Goal: Task Accomplishment & Management: Manage account settings

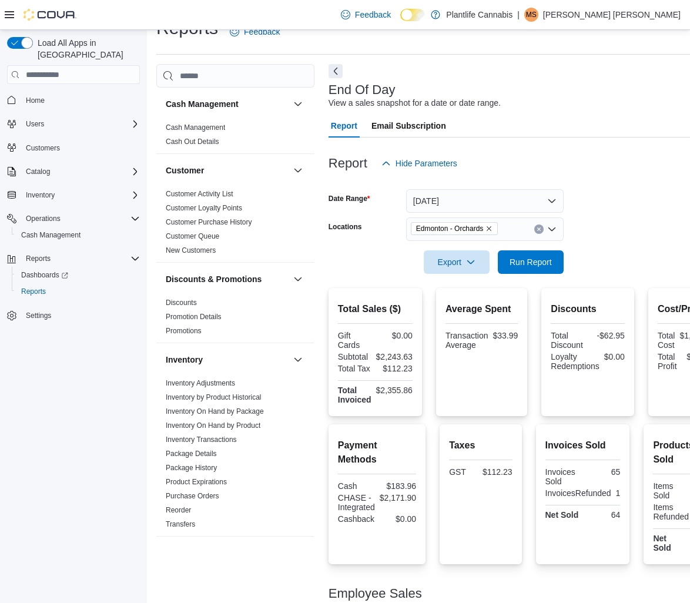
scroll to position [451, 0]
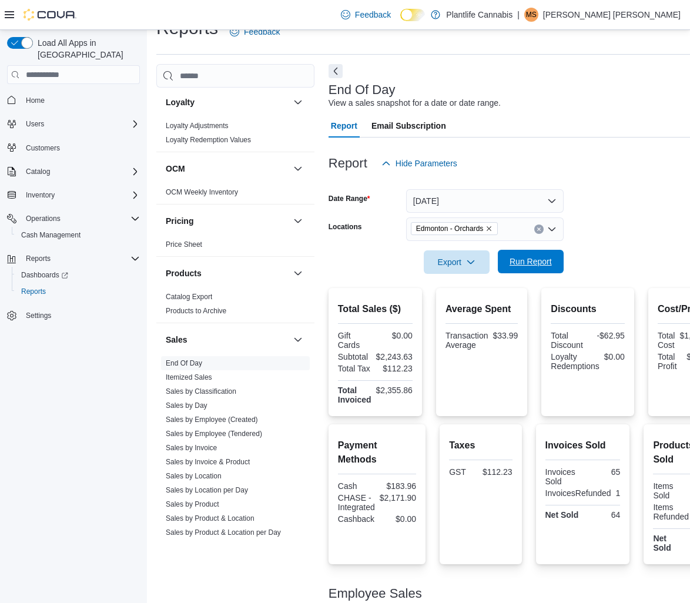
click at [532, 265] on span "Run Report" at bounding box center [531, 262] width 42 height 12
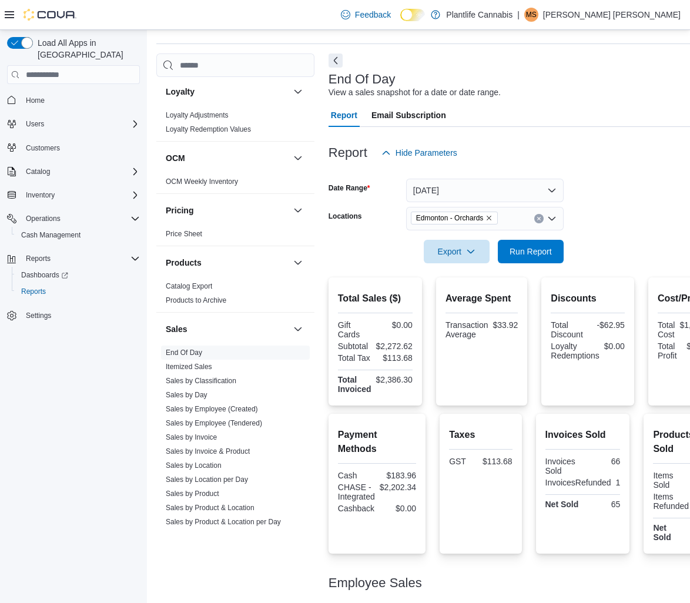
scroll to position [35, 0]
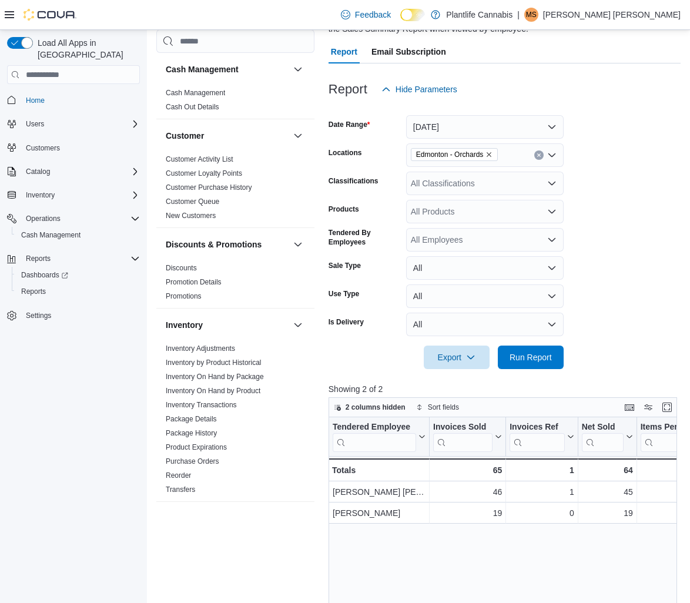
scroll to position [454, 0]
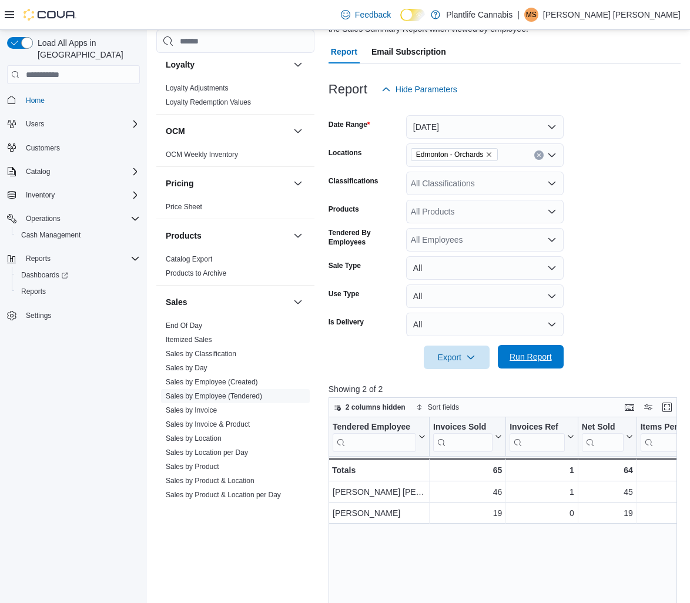
click at [534, 365] on span "Run Report" at bounding box center [531, 357] width 52 height 24
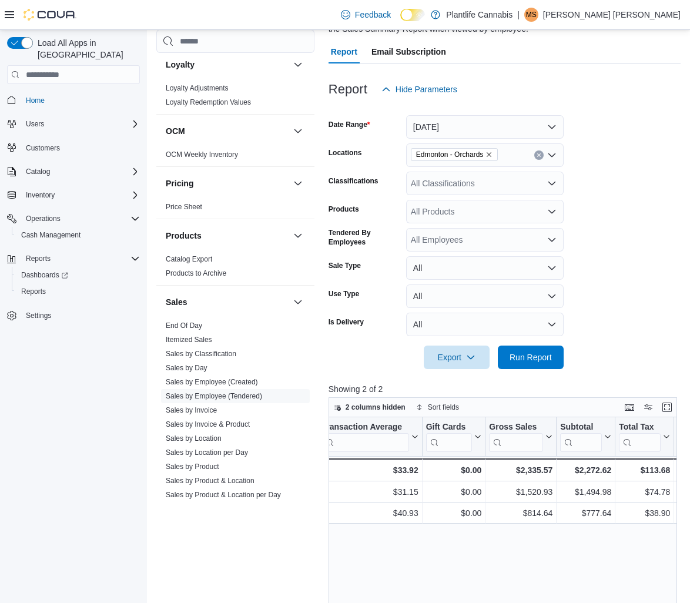
scroll to position [103, 0]
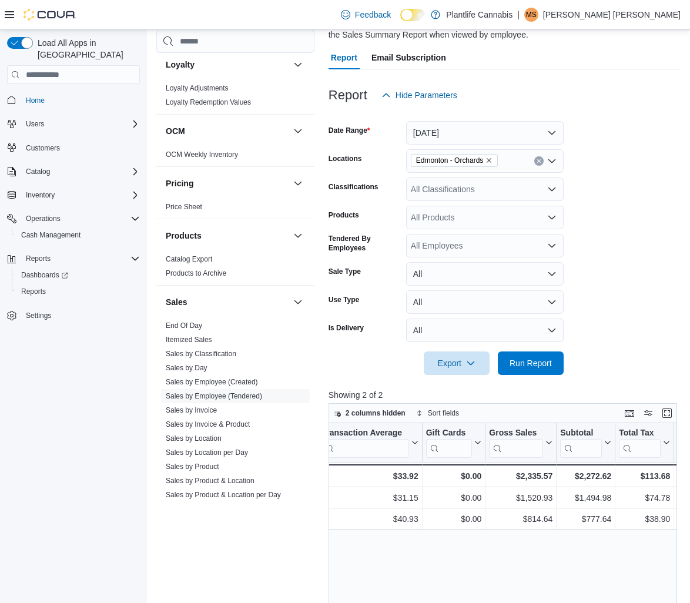
click at [551, 189] on icon "Open list of options" at bounding box center [551, 189] width 9 height 9
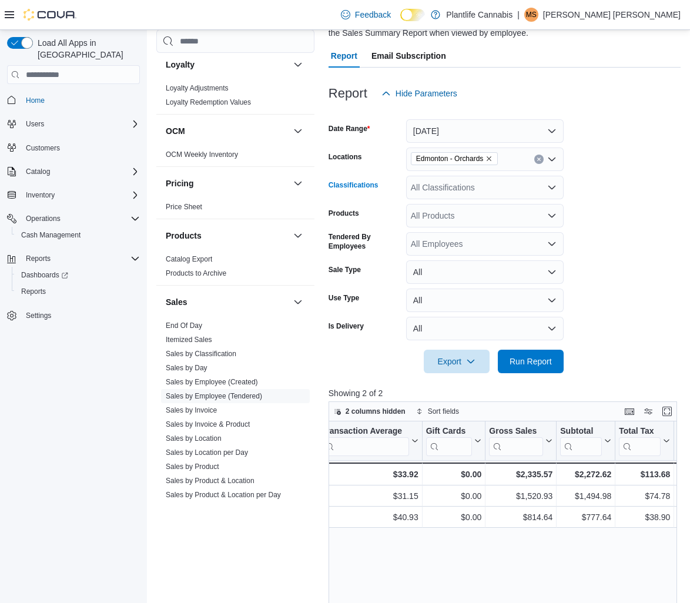
scroll to position [102, 0]
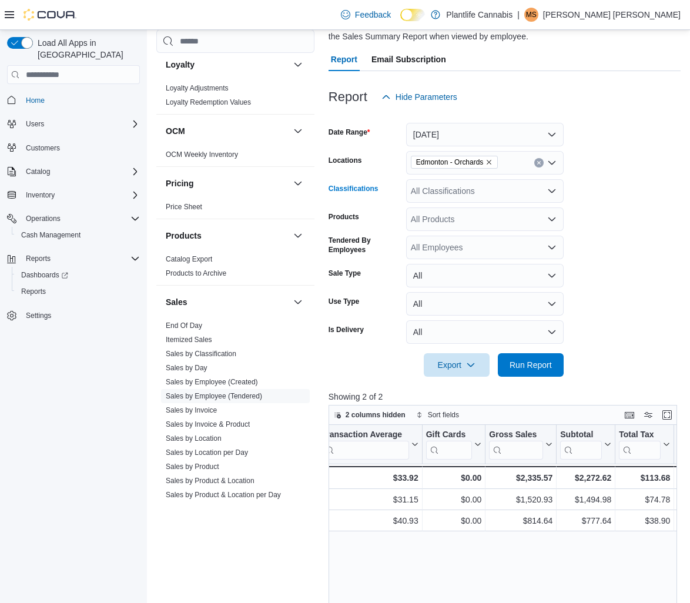
click at [552, 191] on icon "Open list of options" at bounding box center [551, 190] width 9 height 9
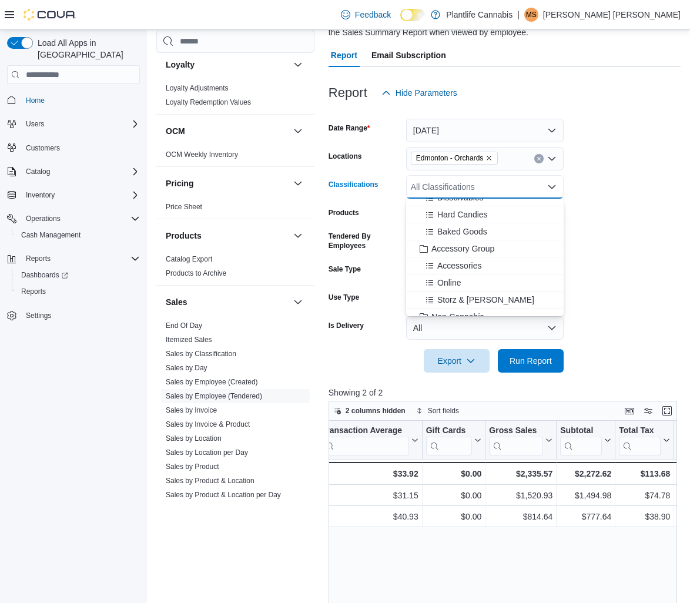
scroll to position [132, 0]
click at [479, 246] on span "Accessory Group" at bounding box center [463, 246] width 63 height 12
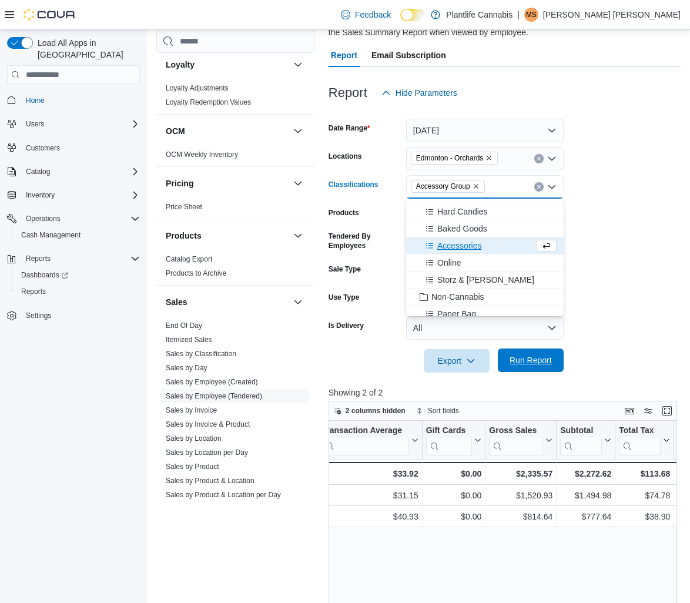
click at [535, 360] on span "Run Report" at bounding box center [531, 361] width 42 height 12
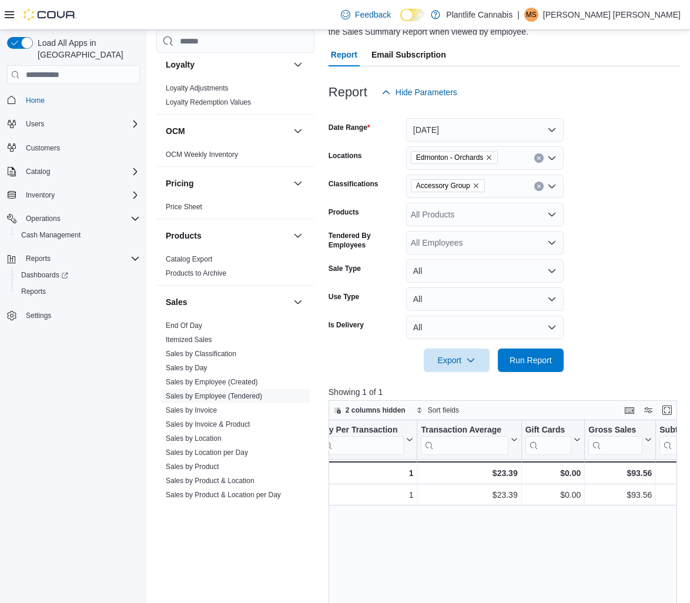
scroll to position [0, 428]
click at [541, 188] on icon "Clear input" at bounding box center [539, 186] width 5 height 5
click at [533, 358] on span "Run Report" at bounding box center [531, 360] width 42 height 12
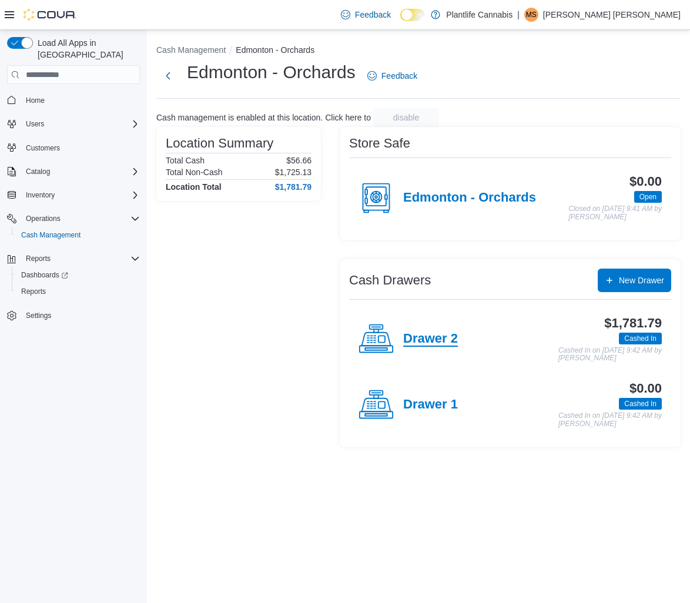
click at [445, 347] on h4 "Drawer 2" at bounding box center [430, 339] width 55 height 15
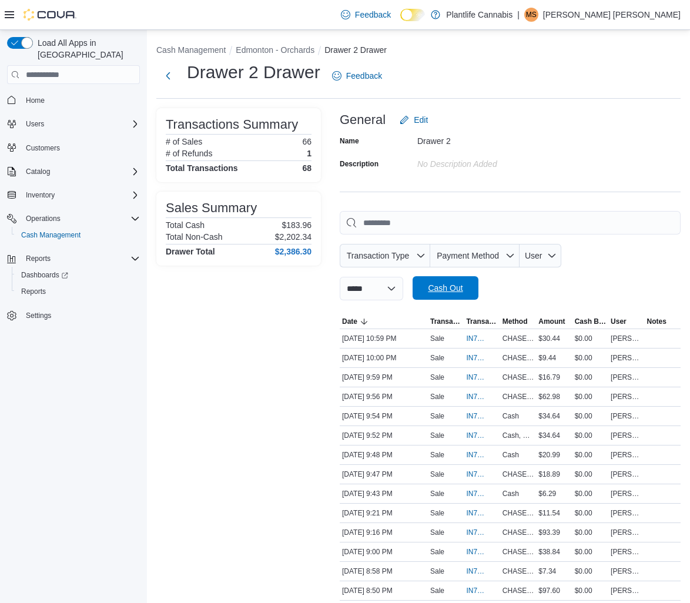
scroll to position [4, 0]
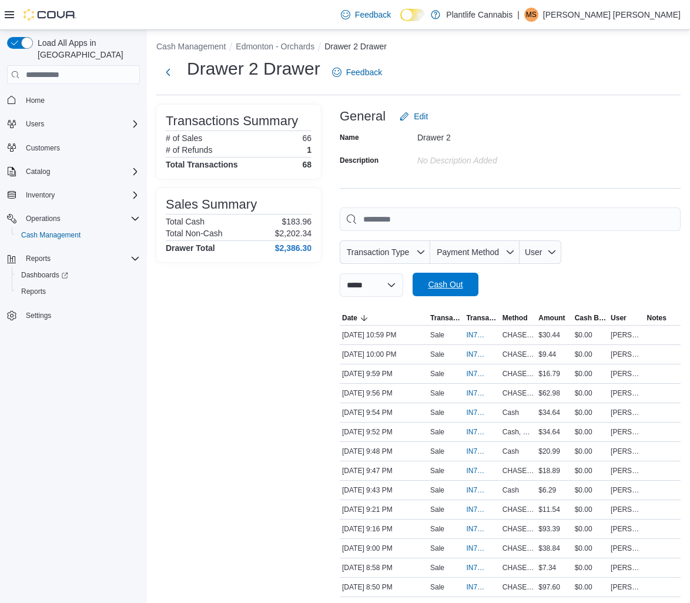
click at [469, 293] on span "Cash Out" at bounding box center [446, 285] width 52 height 24
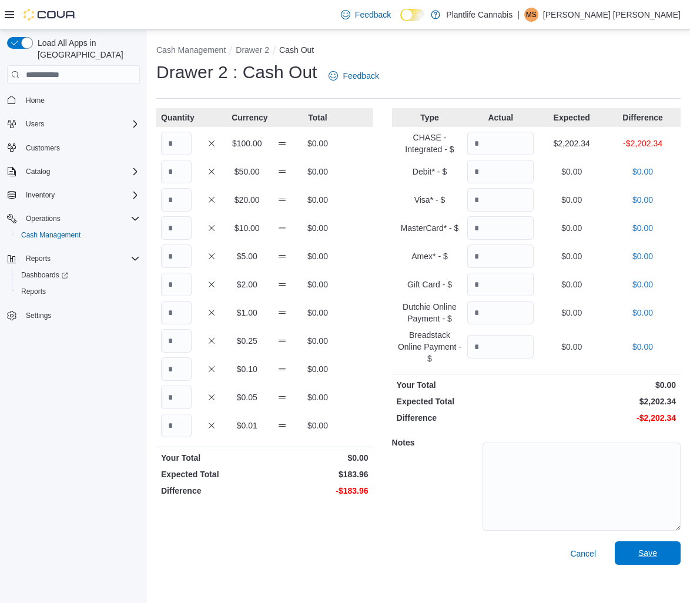
click at [646, 557] on span "Save" at bounding box center [648, 553] width 19 height 12
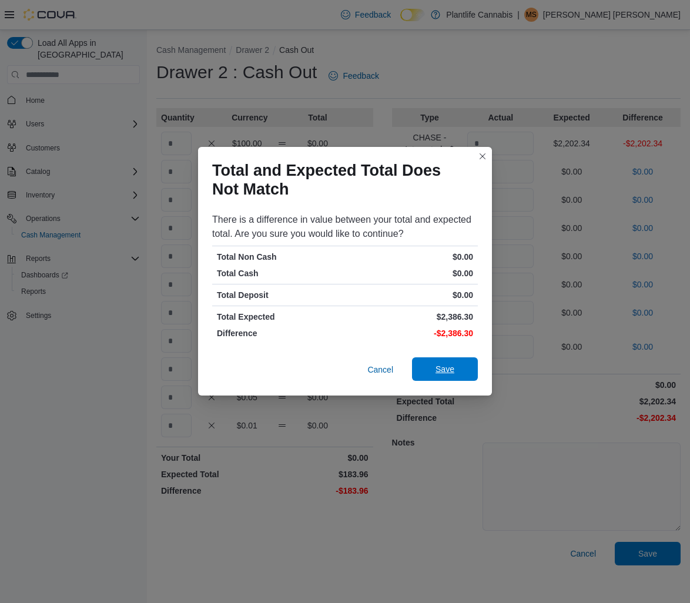
click at [452, 373] on span "Save" at bounding box center [445, 369] width 19 height 12
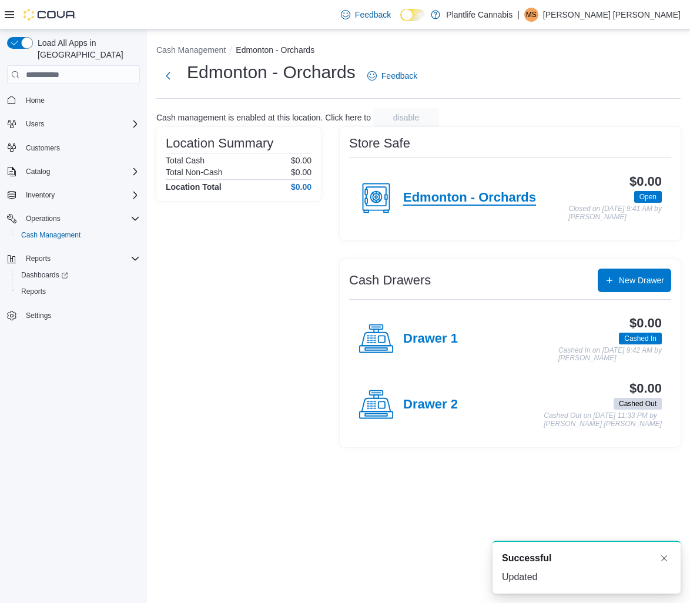
click at [436, 205] on h4 "Edmonton - Orchards" at bounding box center [469, 198] width 133 height 15
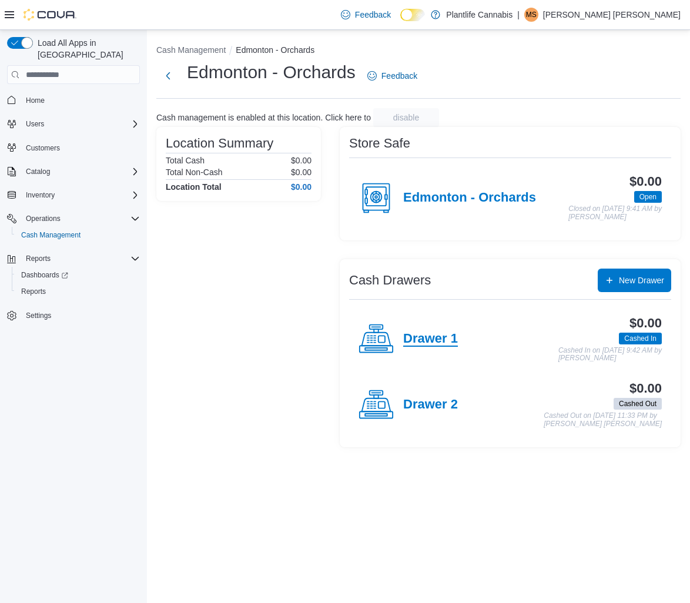
click at [417, 347] on h4 "Drawer 1" at bounding box center [430, 339] width 55 height 15
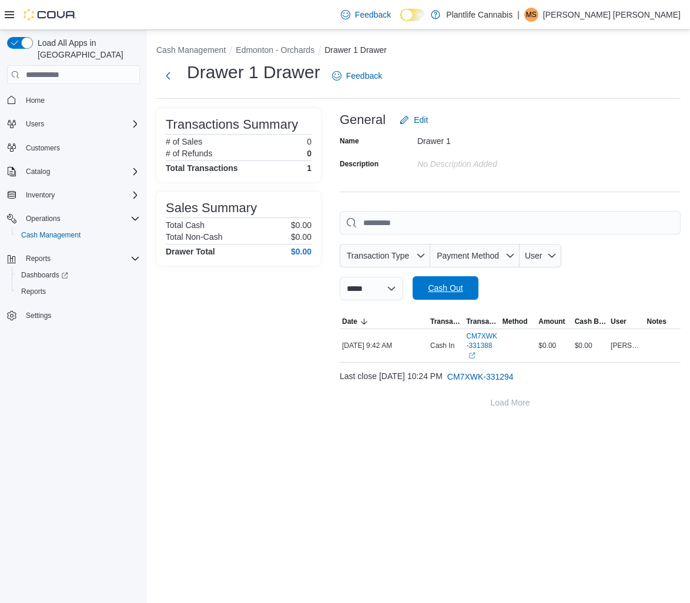
click at [459, 288] on span "Cash Out" at bounding box center [445, 288] width 35 height 12
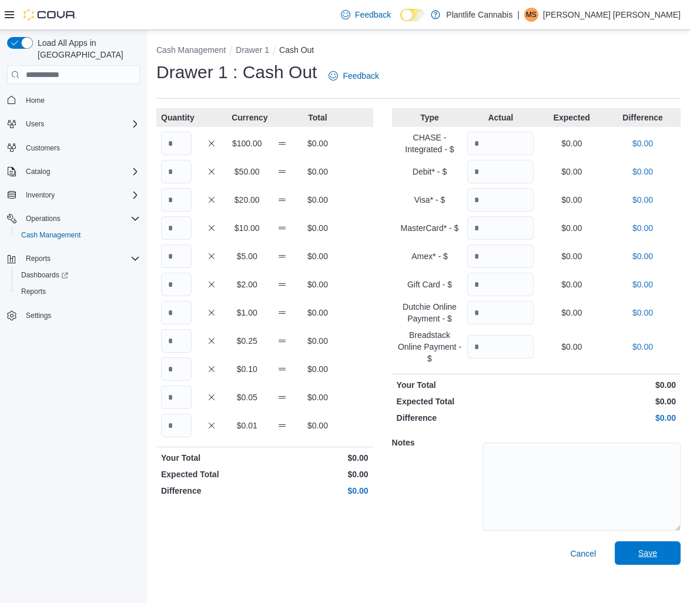
click at [655, 549] on span "Save" at bounding box center [648, 553] width 19 height 12
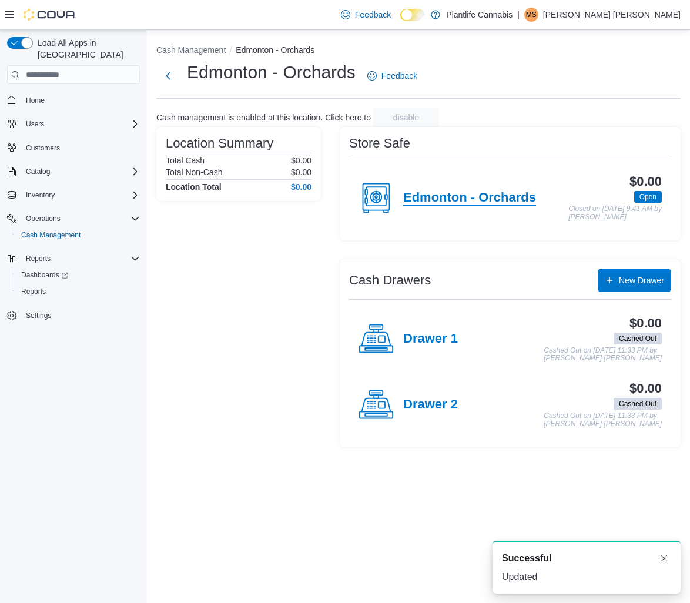
click at [421, 193] on h4 "Edmonton - Orchards" at bounding box center [469, 198] width 133 height 15
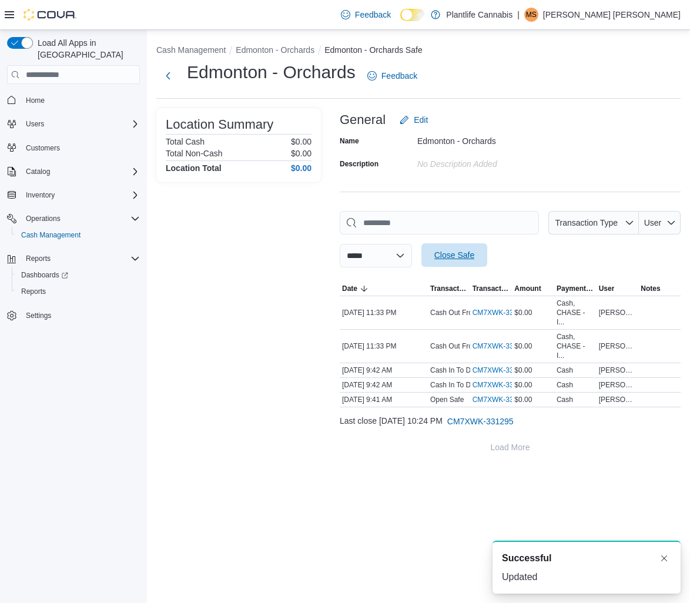
click at [475, 259] on span "Close Safe" at bounding box center [455, 255] width 40 height 12
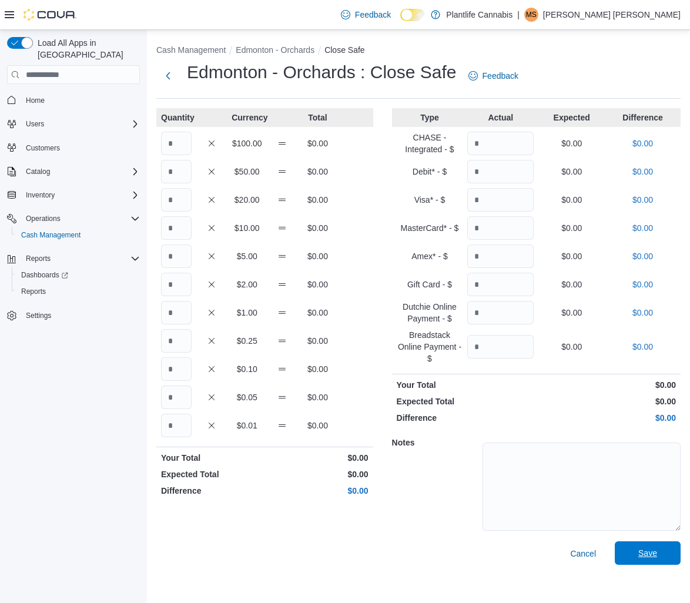
click at [647, 552] on span "Save" at bounding box center [648, 553] width 19 height 12
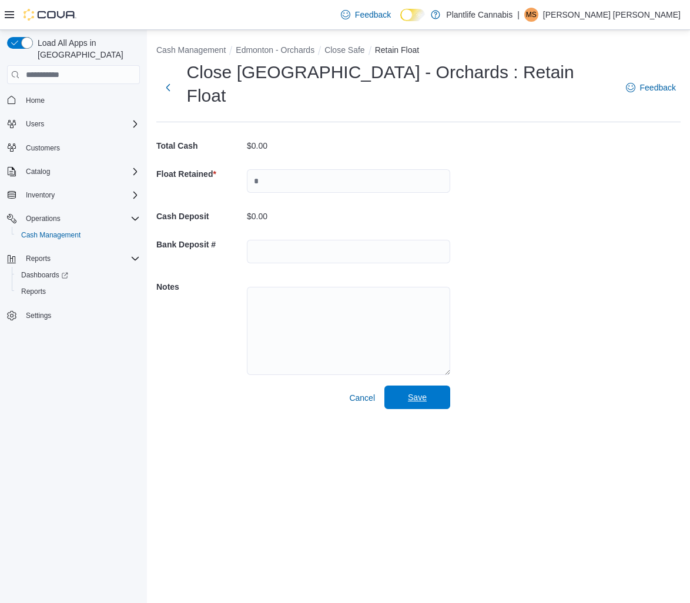
click at [426, 386] on span "Save" at bounding box center [418, 398] width 52 height 24
